Goal: Check status

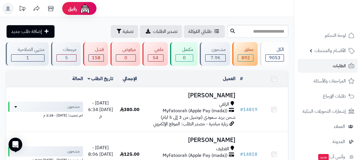
click at [190, 58] on div "0" at bounding box center [184, 58] width 17 height 7
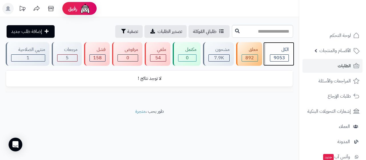
click at [276, 56] on span "9053" at bounding box center [278, 57] width 11 height 7
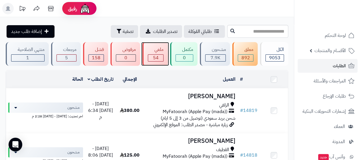
click at [168, 62] on div "ملغي 54" at bounding box center [154, 54] width 25 height 24
